Goal: Task Accomplishment & Management: Complete application form

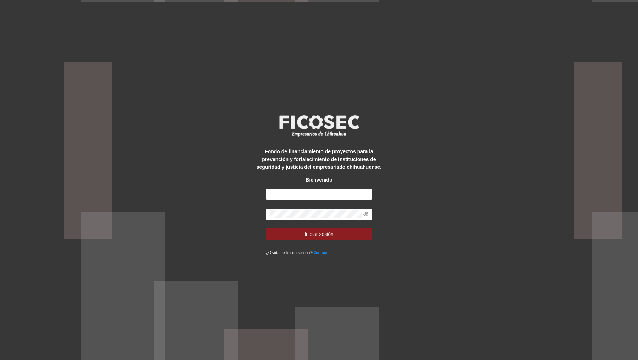
click at [286, 195] on input "text" at bounding box center [319, 194] width 106 height 11
click at [306, 195] on input "text" at bounding box center [319, 194] width 106 height 11
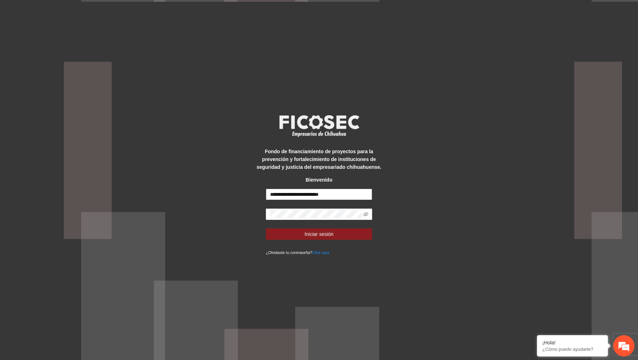
click at [287, 191] on input "**********" at bounding box center [319, 194] width 106 height 11
type input "**********"
click at [366, 214] on icon "eye-invisible" at bounding box center [365, 214] width 5 height 5
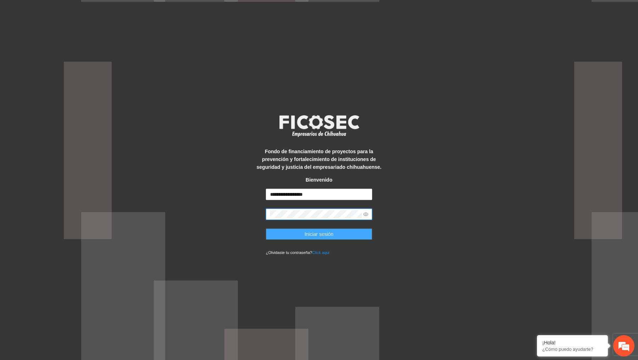
click at [341, 236] on button "Iniciar sesión" at bounding box center [319, 233] width 106 height 11
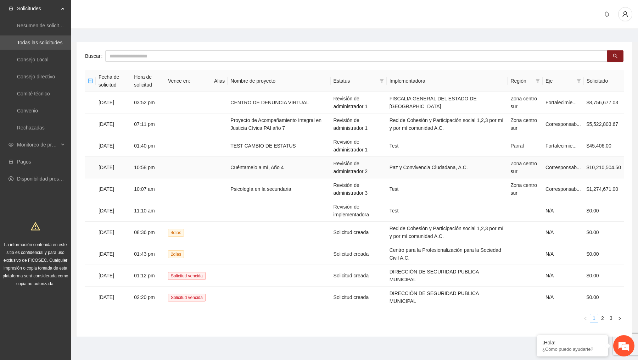
click at [255, 168] on td "Cuéntamelo a mí, Año 4" at bounding box center [279, 168] width 103 height 22
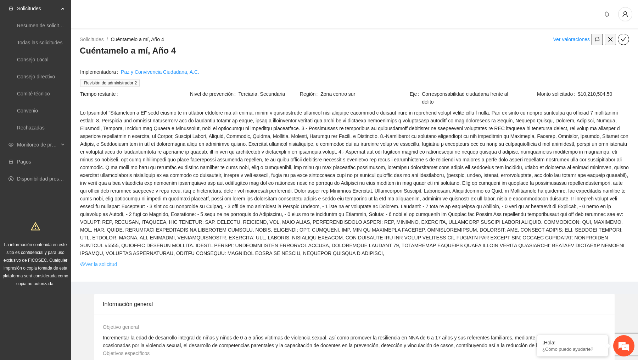
click at [107, 266] on link "Ver la solicitud" at bounding box center [98, 264] width 37 height 8
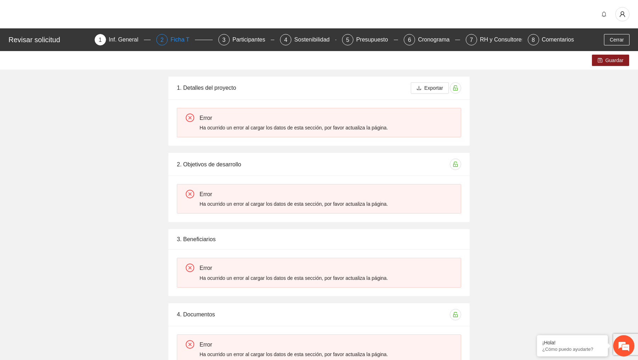
click at [181, 40] on div "Ficha T" at bounding box center [183, 39] width 24 height 11
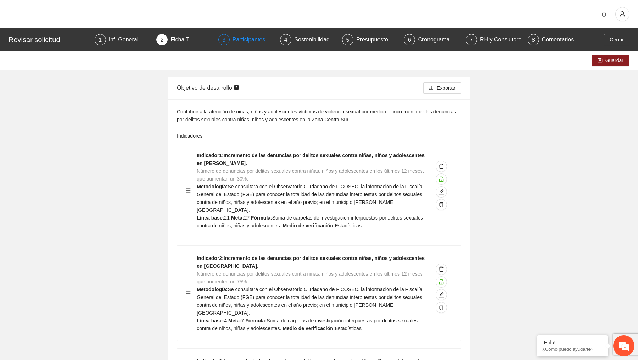
click at [252, 42] on div "Participantes" at bounding box center [252, 39] width 39 height 11
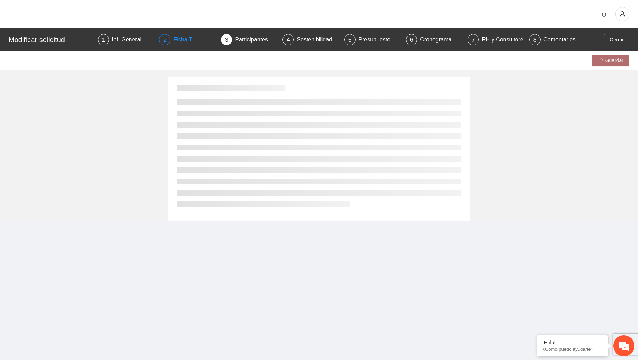
click at [178, 38] on div "Ficha T" at bounding box center [185, 39] width 24 height 11
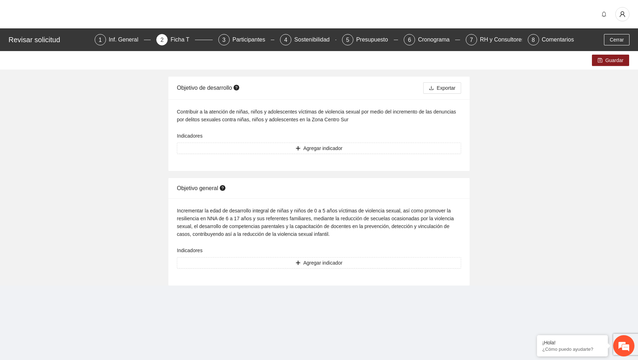
click at [122, 41] on div "Inf. General" at bounding box center [126, 39] width 35 height 11
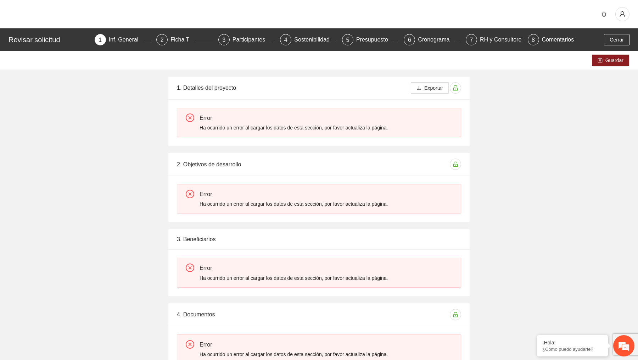
click at [235, 212] on div "Guardar 1. Detalles del proyecto Exportar Error Ha ocurrido un error al cargar …" at bounding box center [319, 211] width 638 height 321
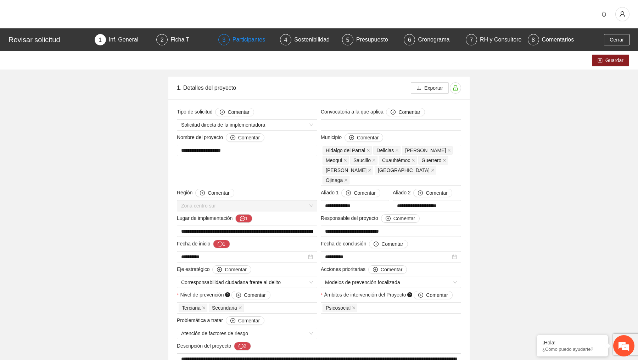
click at [238, 40] on div "Participantes" at bounding box center [252, 39] width 39 height 11
